Goal: Task Accomplishment & Management: Complete application form

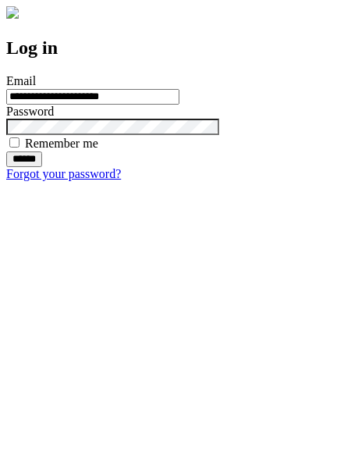
type input "**********"
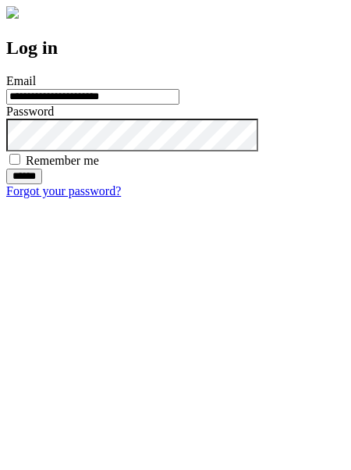
click at [42, 184] on input "******" at bounding box center [24, 177] width 36 height 16
